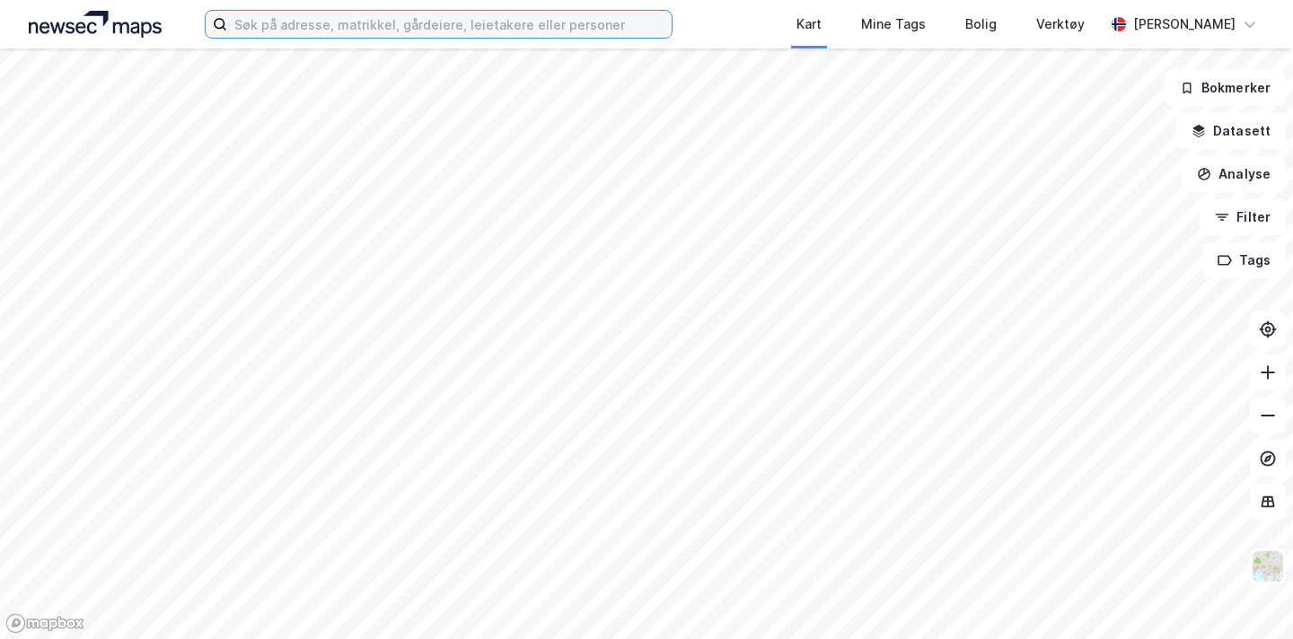
click at [281, 20] on input at bounding box center [449, 24] width 444 height 27
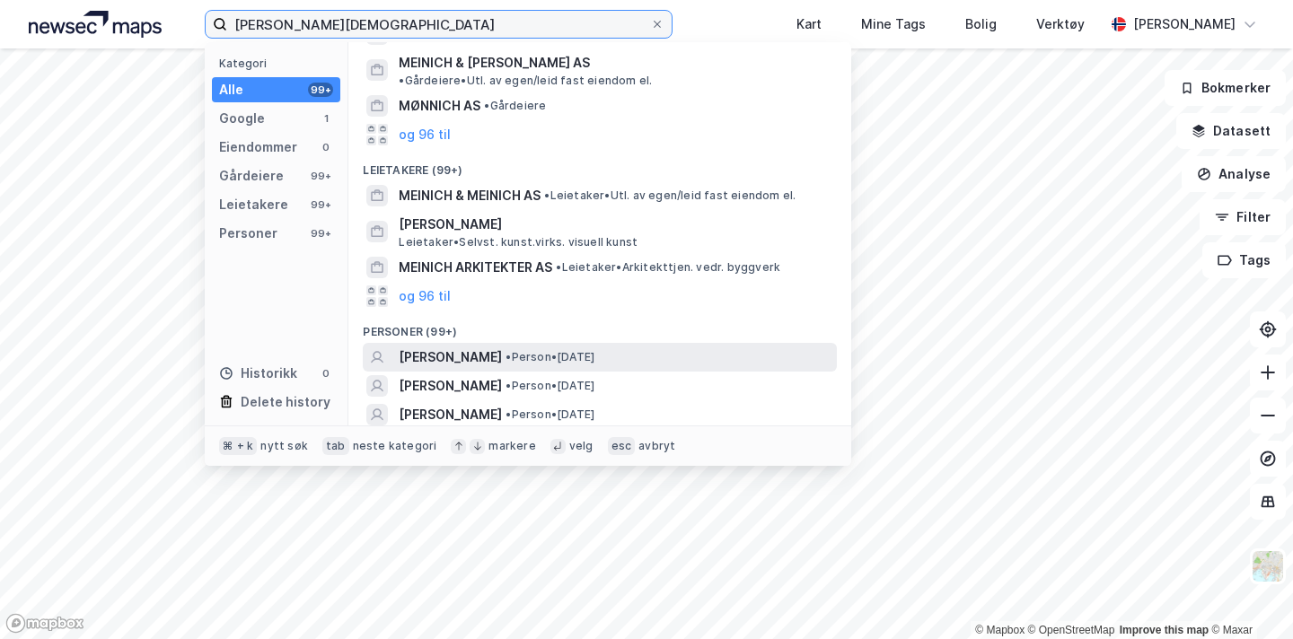
scroll to position [133, 0]
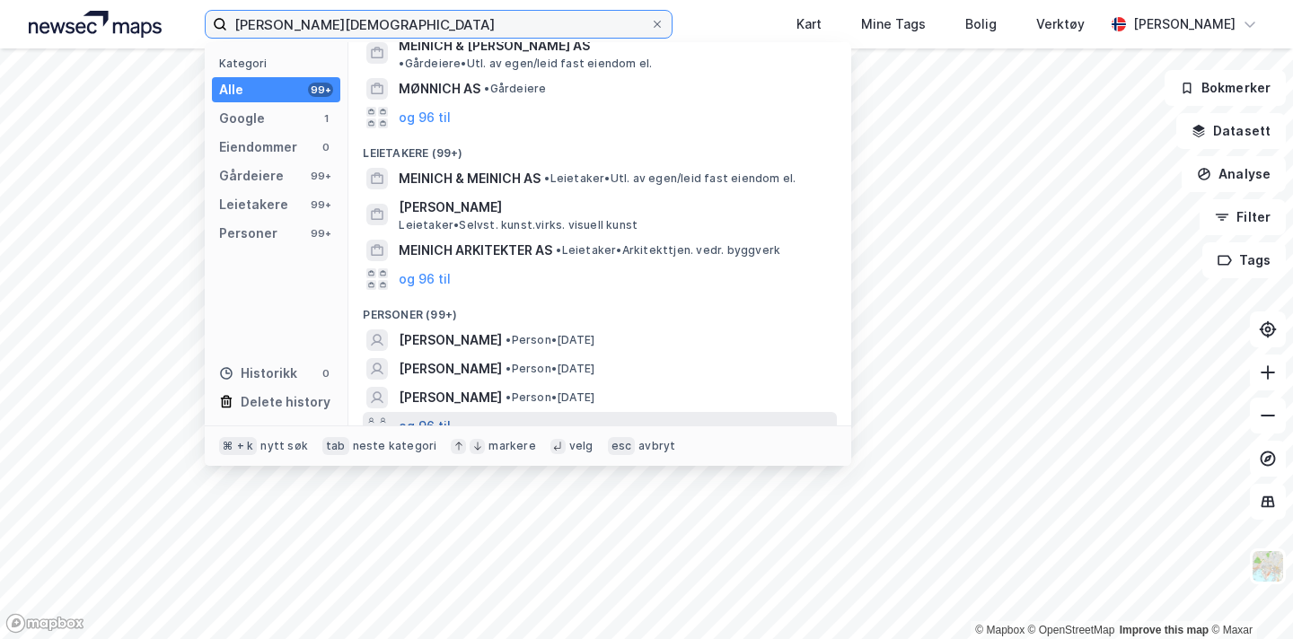
type input "[PERSON_NAME][DEMOGRAPHIC_DATA]"
click at [431, 416] on button "og 96 til" at bounding box center [425, 427] width 52 height 22
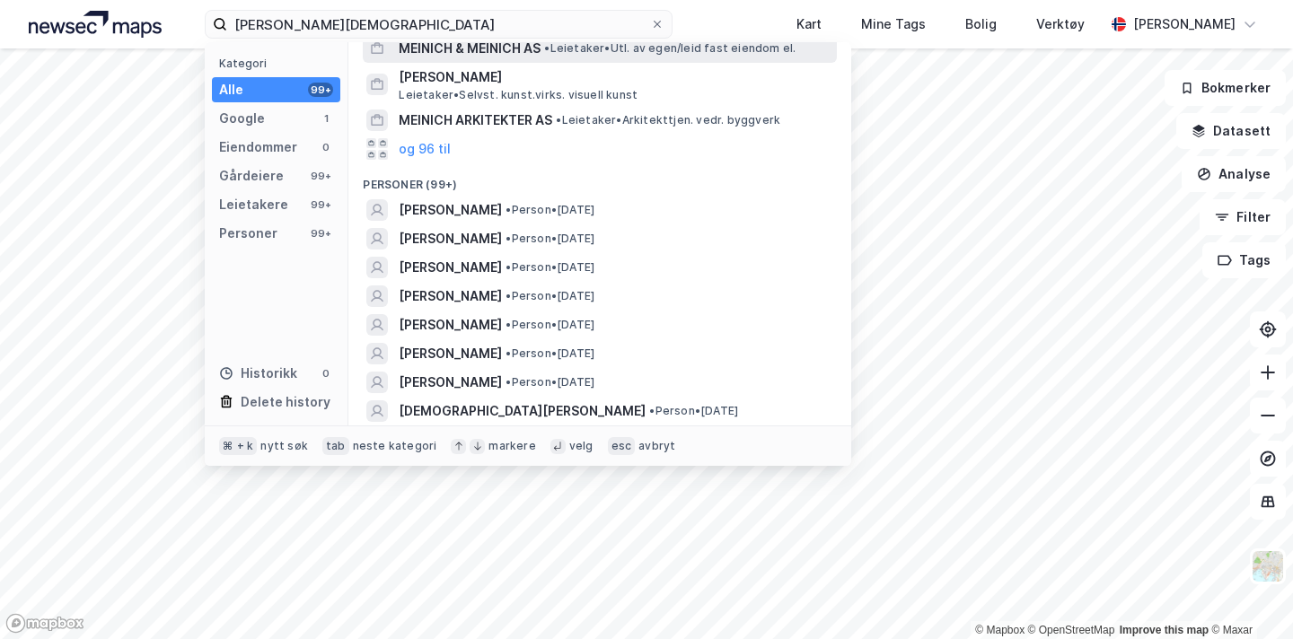
scroll to position [265, 0]
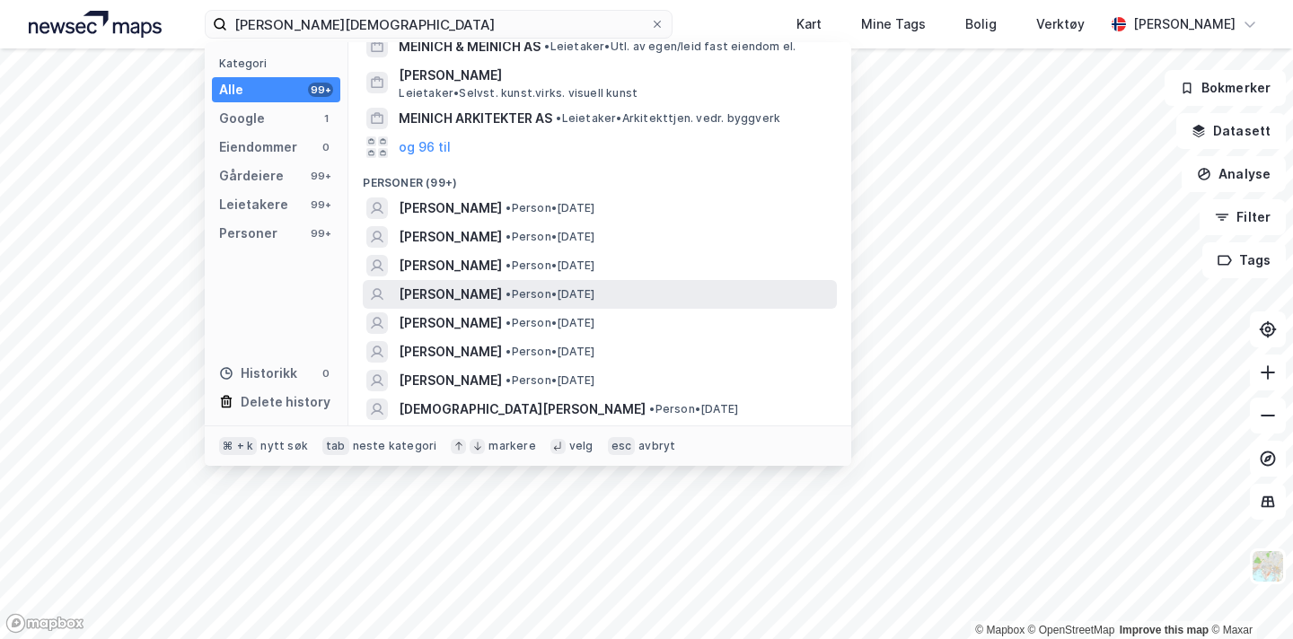
click at [502, 284] on span "[PERSON_NAME]" at bounding box center [450, 295] width 103 height 22
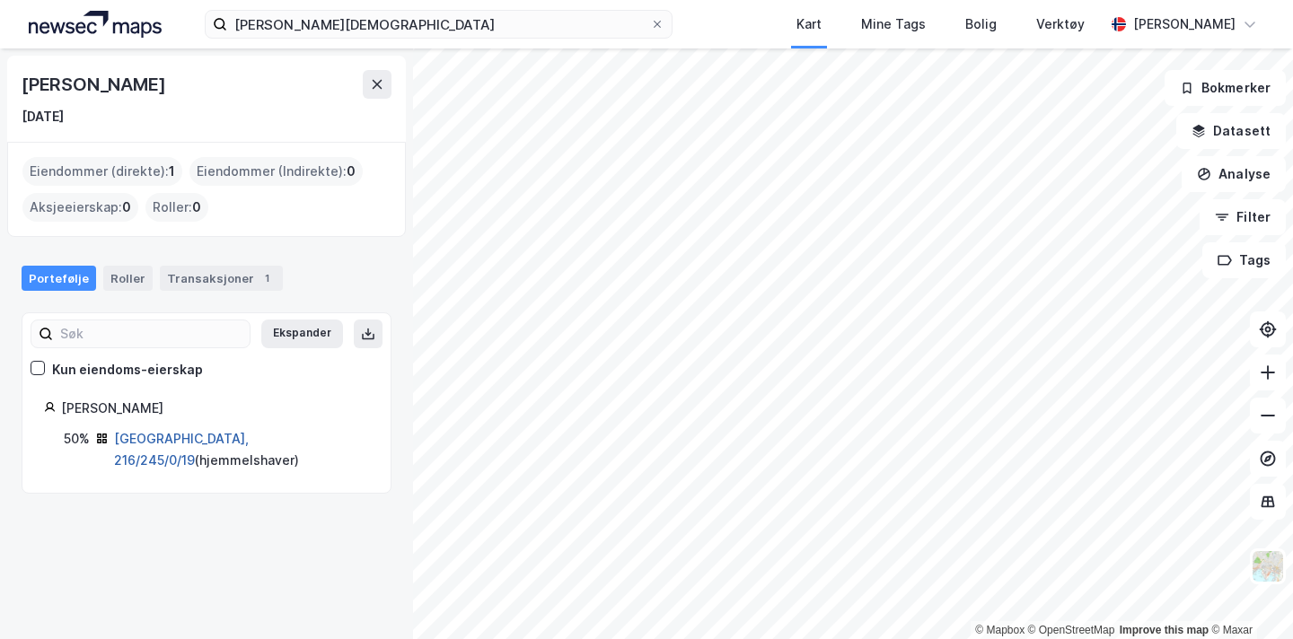
click at [197, 436] on link "[GEOGRAPHIC_DATA], 216/245/0/19" at bounding box center [181, 449] width 135 height 37
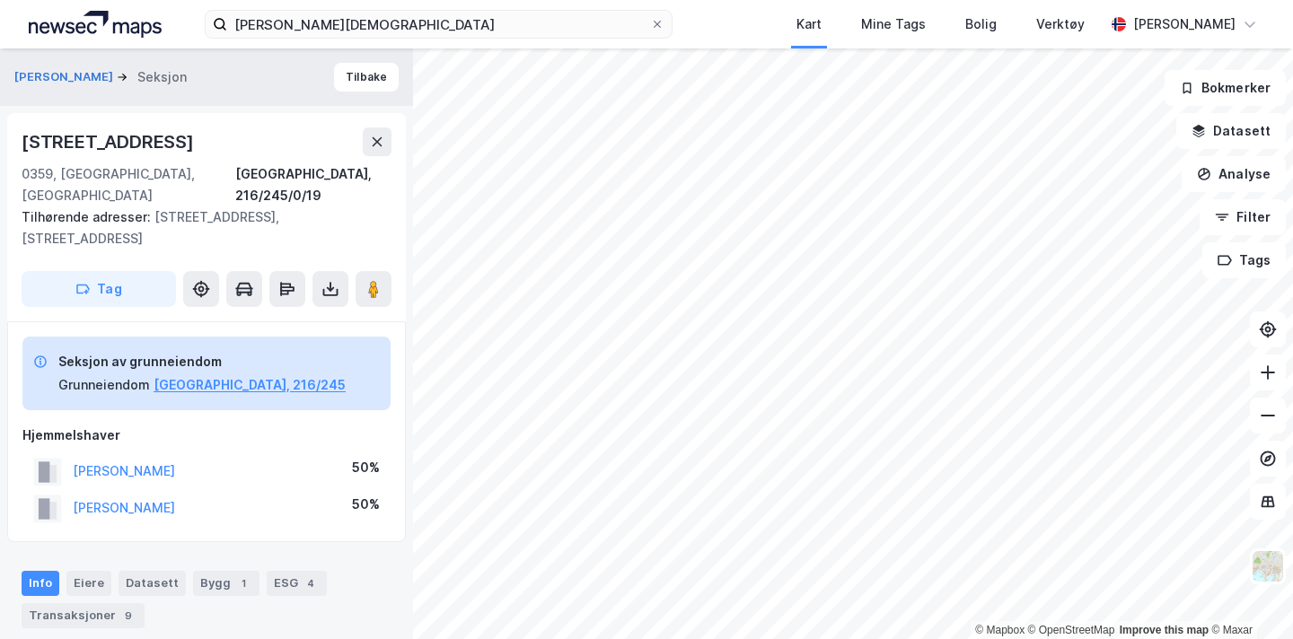
drag, startPoint x: 181, startPoint y: 143, endPoint x: 8, endPoint y: 148, distance: 173.3
click at [8, 148] on div "[STREET_ADDRESS], 216/245/0/19 Tilhørende adresser: [STREET_ADDRESS], [STREET_A…" at bounding box center [206, 217] width 399 height 208
copy div "[STREET_ADDRESS]"
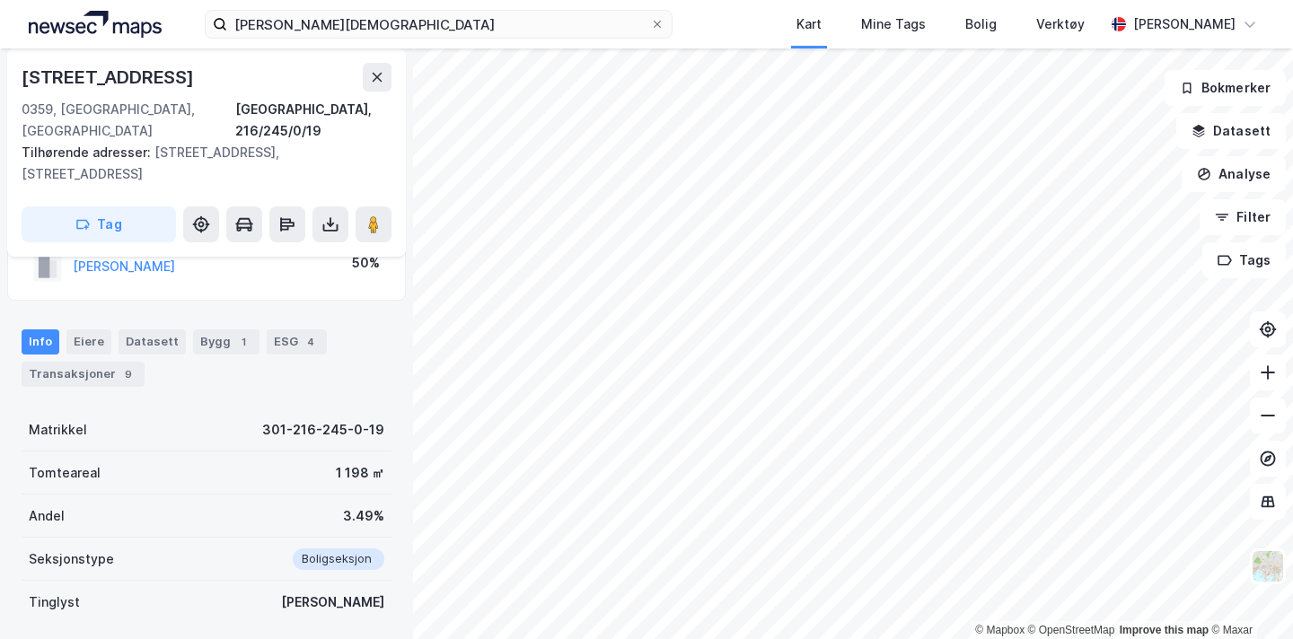
scroll to position [242, 0]
click at [85, 329] on div "Info Eiere Datasett Bygg 1 ESG 4 Transaksjoner 9" at bounding box center [207, 357] width 370 height 57
click at [85, 361] on div "Transaksjoner 9" at bounding box center [83, 373] width 123 height 25
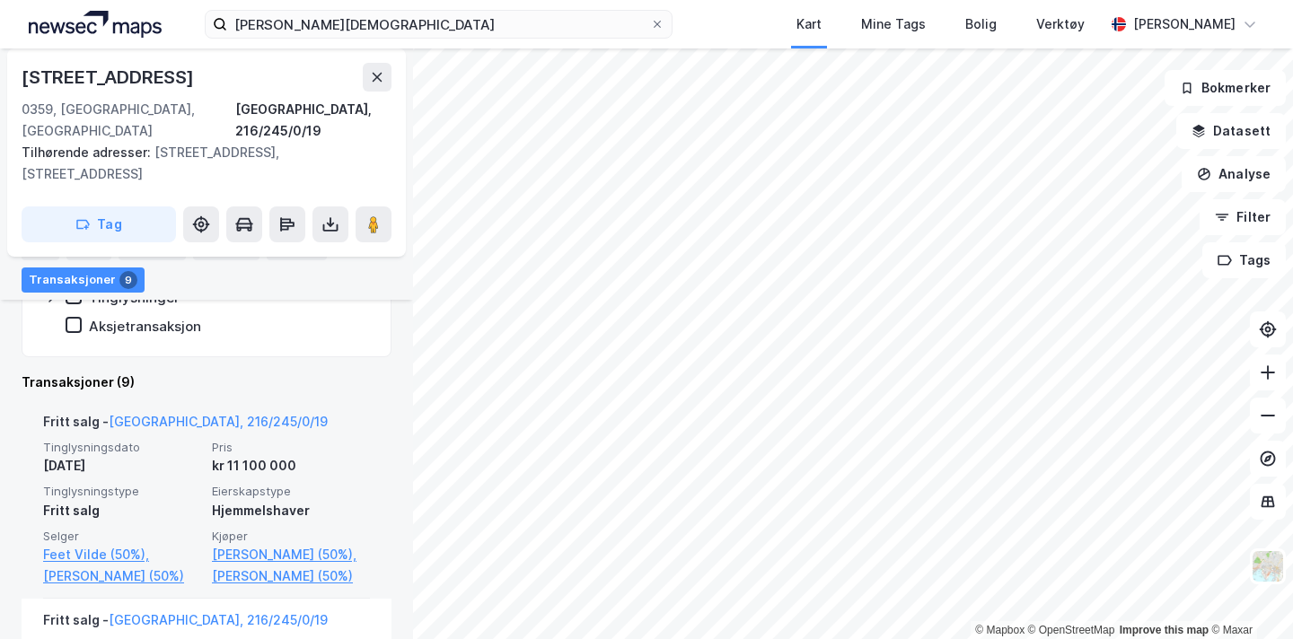
scroll to position [556, 0]
